Goal: Transaction & Acquisition: Purchase product/service

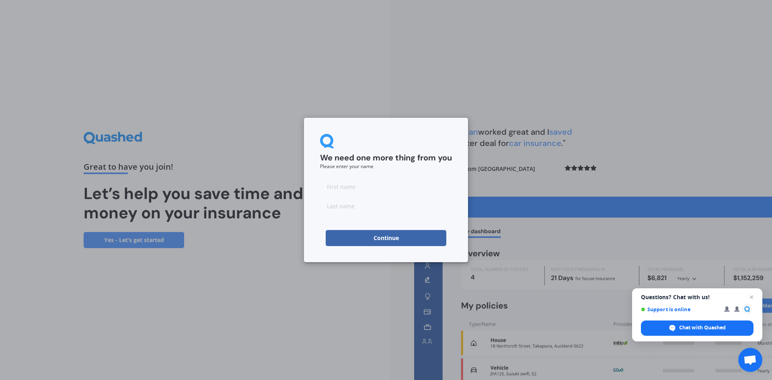
click at [380, 236] on button "Continue" at bounding box center [386, 238] width 121 height 16
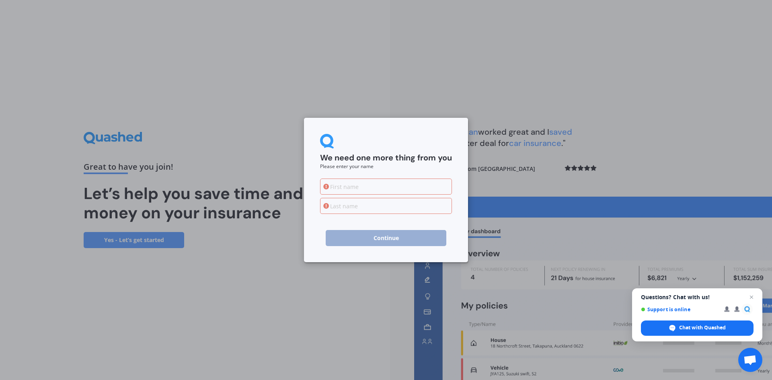
click at [359, 183] on input at bounding box center [386, 187] width 132 height 16
type input "Johno"
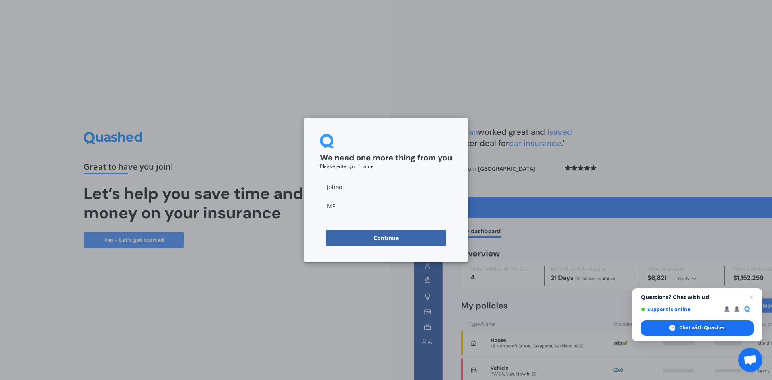
type input "MP"
click at [382, 236] on button "Continue" at bounding box center [386, 238] width 121 height 16
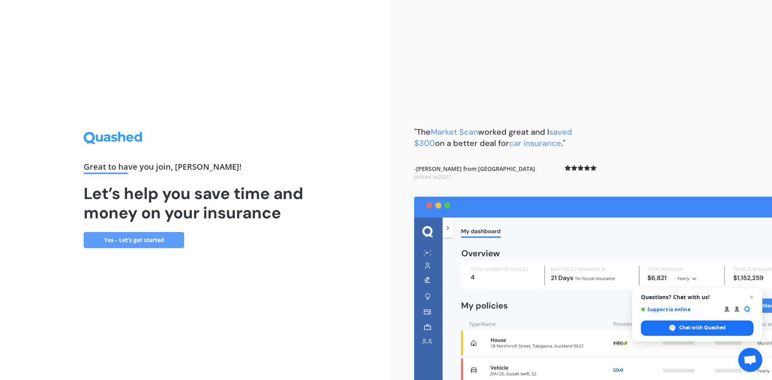
click at [158, 241] on link "Yes - Let’s get started" at bounding box center [134, 240] width 101 height 16
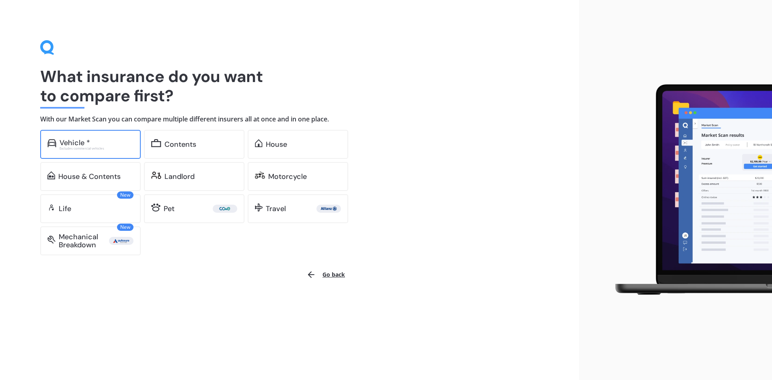
click at [99, 147] on div "Excludes commercial vehicles" at bounding box center [97, 148] width 74 height 3
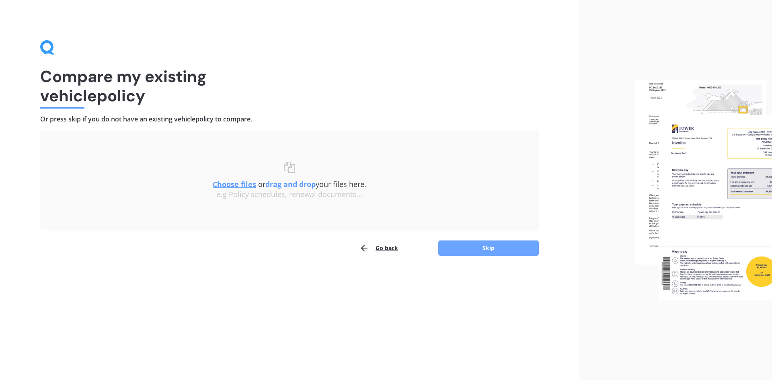
click at [475, 247] on button "Skip" at bounding box center [488, 248] width 101 height 15
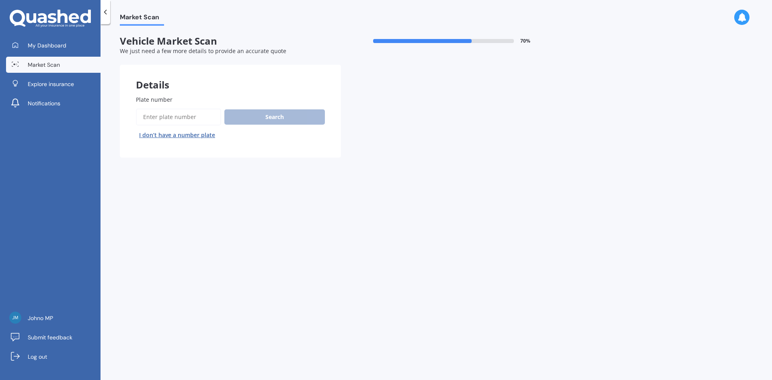
click at [175, 115] on input "Plate number" at bounding box center [178, 117] width 85 height 17
type input "RDR710"
click at [0, 0] on button "Next" at bounding box center [0, 0] width 0 height 0
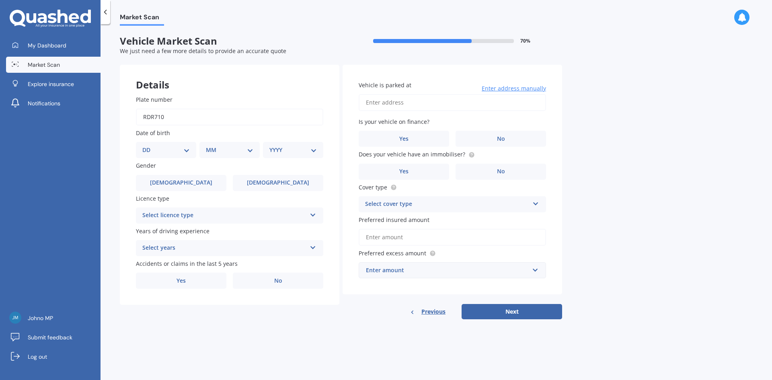
click at [184, 153] on select "DD 01 02 03 04 05 06 07 08 09 10 11 12 13 14 15 16 17 18 19 20 21 22 23 24 25 2…" at bounding box center [165, 150] width 47 height 9
click at [247, 290] on div "Market Scan Vehicle Market Scan 70 % We just need a few more details to provide…" at bounding box center [437, 204] width 672 height 356
click at [178, 150] on select "DD 01 02 03 04 05 06 07 08 09 10 11 12 13 14 15 16 17 18 19 20 21 22 23 24 25 2…" at bounding box center [165, 150] width 47 height 9
select select "19"
click at [149, 146] on select "DD 01 02 03 04 05 06 07 08 09 10 11 12 13 14 15 16 17 18 19 20 21 22 23 24 25 2…" at bounding box center [165, 150] width 47 height 9
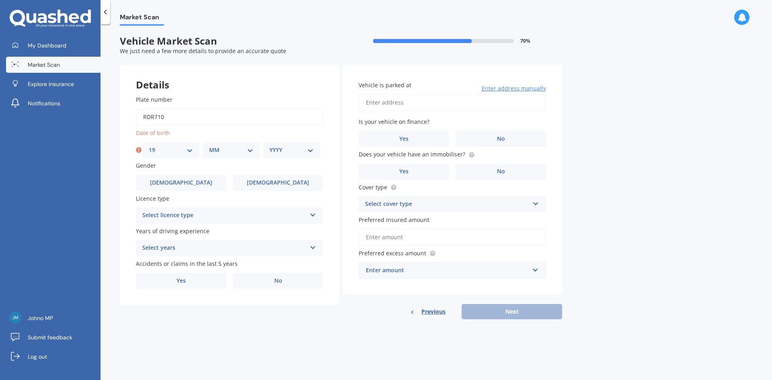
click at [232, 149] on select "MM 01 02 03 04 05 06 07 08 09 10 11 12" at bounding box center [231, 150] width 44 height 9
select select "10"
click at [209, 146] on select "MM 01 02 03 04 05 06 07 08 09 10 11 12" at bounding box center [231, 150] width 44 height 9
click at [289, 148] on select "YYYY 2025 2024 2023 2022 2021 2020 2019 2018 2017 2016 2015 2014 2013 2012 2011…" at bounding box center [291, 150] width 44 height 9
select select "1988"
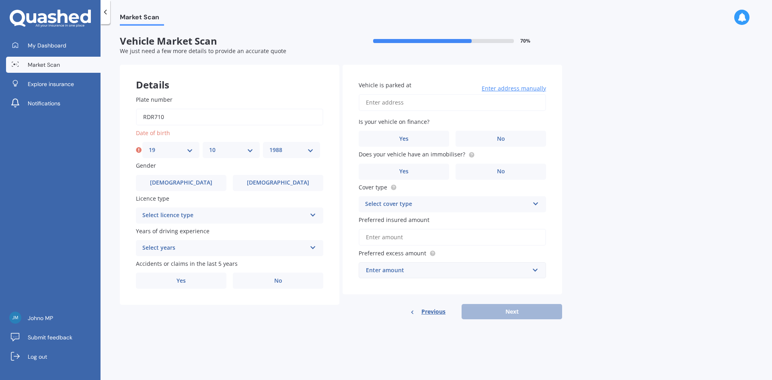
click at [269, 146] on select "YYYY 2025 2024 2023 2022 2021 2020 2019 2018 2017 2016 2015 2014 2013 2012 2011…" at bounding box center [291, 150] width 44 height 9
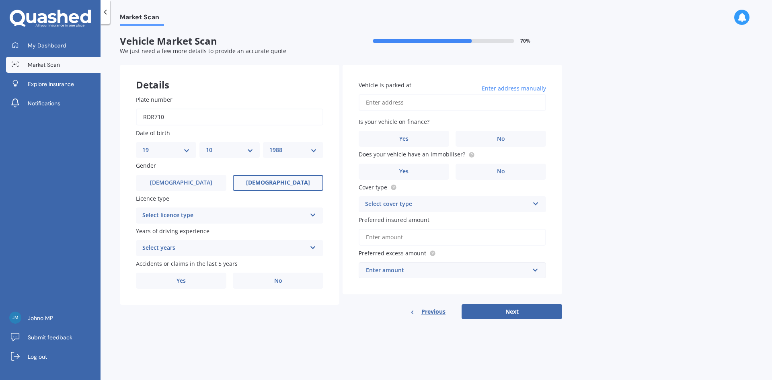
click at [273, 182] on span "[DEMOGRAPHIC_DATA]" at bounding box center [278, 182] width 64 height 7
click at [0, 0] on input "[DEMOGRAPHIC_DATA]" at bounding box center [0, 0] width 0 height 0
click at [266, 218] on div "Select licence type" at bounding box center [224, 216] width 164 height 10
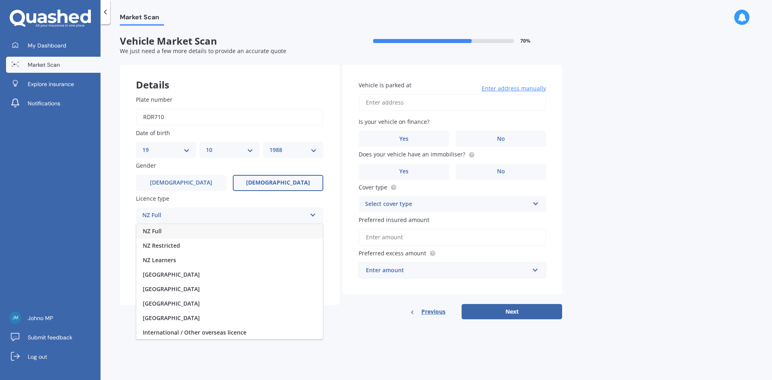
click at [247, 226] on div "NZ Full" at bounding box center [229, 231] width 187 height 14
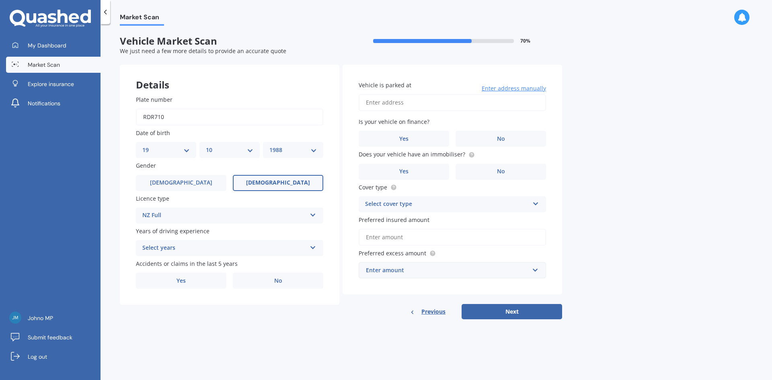
click at [247, 249] on div "Select years" at bounding box center [224, 248] width 164 height 10
click at [240, 259] on div "5 or more years" at bounding box center [229, 264] width 187 height 14
click at [263, 281] on label "No" at bounding box center [278, 281] width 90 height 16
click at [0, 0] on input "No" at bounding box center [0, 0] width 0 height 0
click at [405, 103] on input "Vehicle is parked at" at bounding box center [452, 102] width 187 height 17
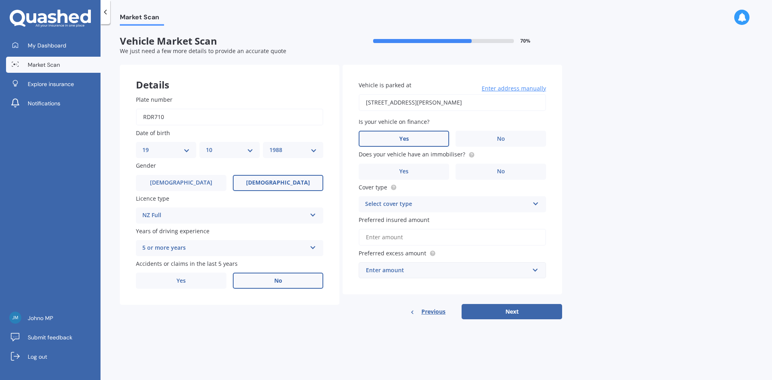
type input "[STREET_ADDRESS][PERSON_NAME]"
click at [416, 136] on label "Yes" at bounding box center [404, 139] width 90 height 16
click at [0, 0] on input "Yes" at bounding box center [0, 0] width 0 height 0
click at [427, 175] on label "Yes" at bounding box center [404, 172] width 90 height 16
click at [0, 0] on input "Yes" at bounding box center [0, 0] width 0 height 0
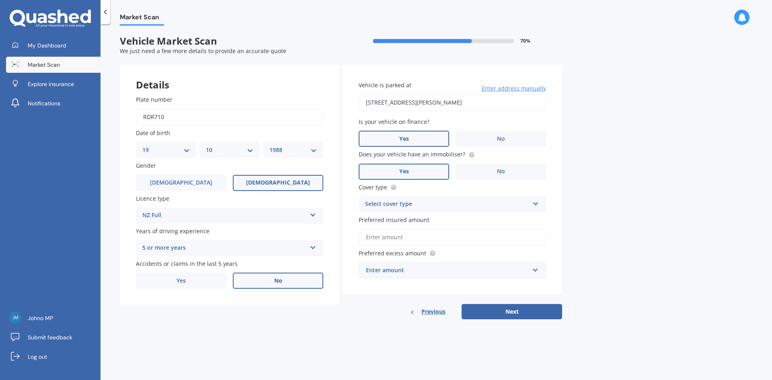
click at [432, 206] on div "Select cover type" at bounding box center [447, 204] width 164 height 10
click at [433, 218] on div "Comprehensive" at bounding box center [452, 220] width 187 height 14
click at [428, 240] on input "Preferred insured amount" at bounding box center [452, 237] width 187 height 17
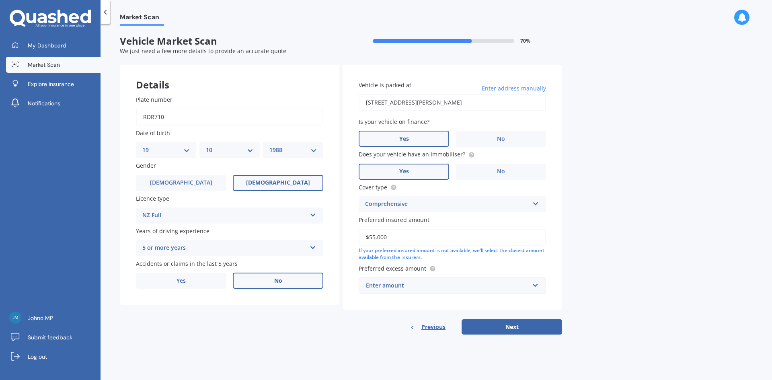
type input "$55,000"
click at [431, 282] on div "Enter amount" at bounding box center [447, 285] width 163 height 9
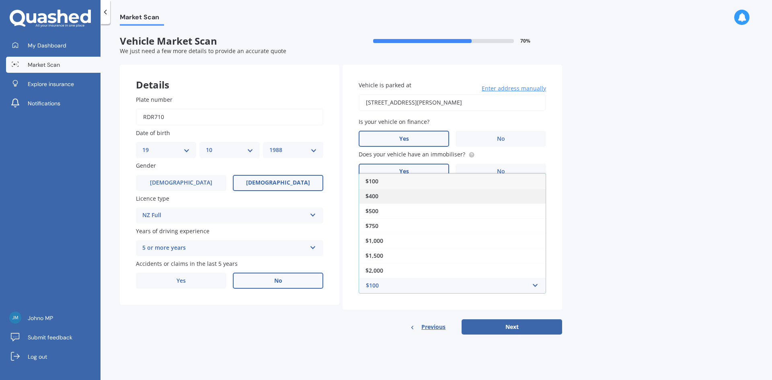
click at [396, 196] on div "$400" at bounding box center [452, 196] width 187 height 15
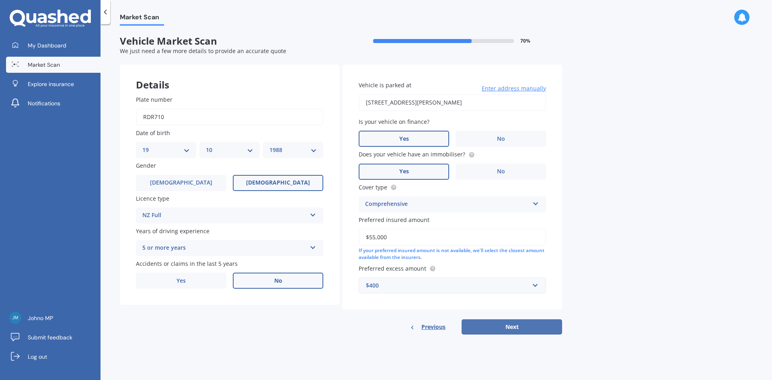
click at [497, 290] on button "Next" at bounding box center [512, 326] width 101 height 15
select select "19"
select select "10"
select select "1988"
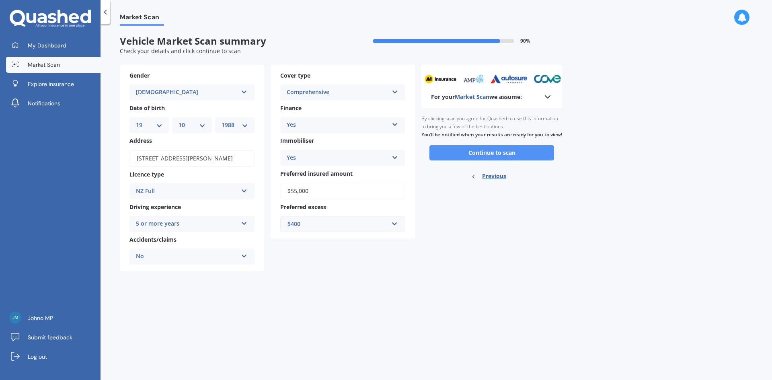
click at [507, 158] on button "Continue to scan" at bounding box center [492, 152] width 125 height 15
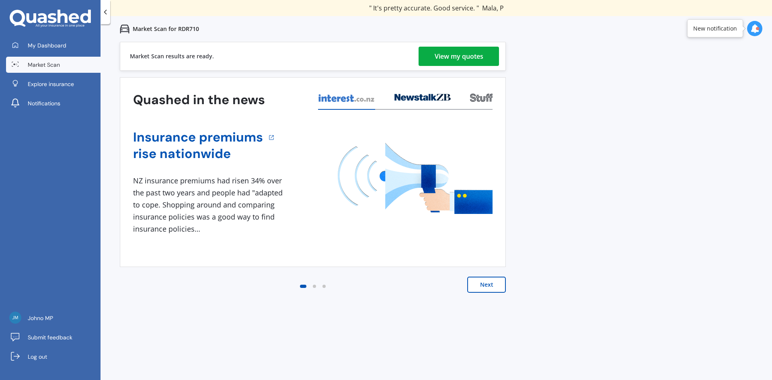
click at [444, 61] on div "View my quotes" at bounding box center [459, 56] width 49 height 19
